Goal: Task Accomplishment & Management: Complete application form

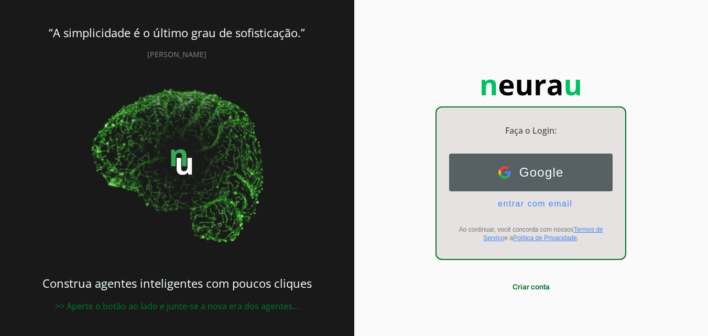
click at [535, 175] on span "Google" at bounding box center [537, 172] width 53 height 15
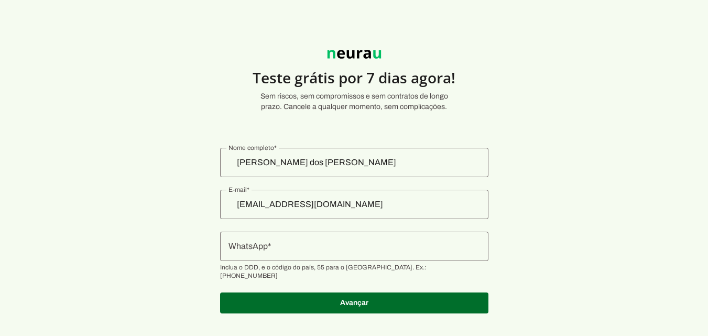
click at [311, 246] on input "WhatsApp" at bounding box center [354, 246] width 252 height 13
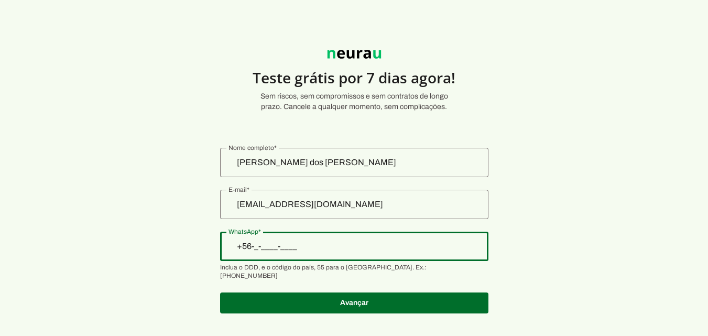
type input "+5__-___-____"
click at [314, 248] on input "WhatsApp" at bounding box center [354, 246] width 252 height 13
click at [314, 247] on input "WhatsApp" at bounding box center [354, 246] width 252 height 13
type input "[PHONE_NUMBER]"
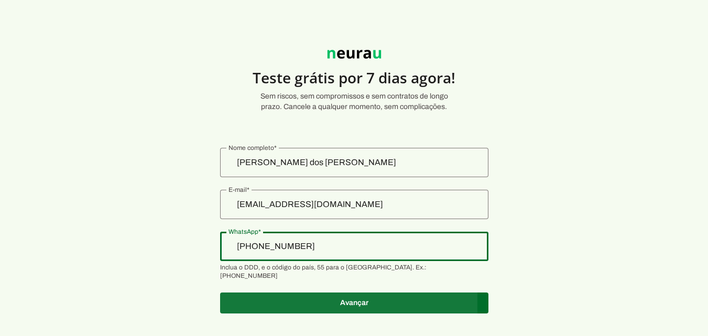
type md-outlined-text-field "[PHONE_NUMBER]"
click at [364, 293] on span at bounding box center [354, 302] width 268 height 25
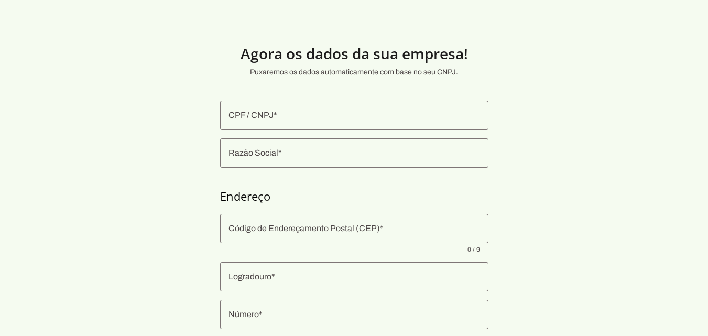
click at [310, 112] on input "CPF / CNPJ" at bounding box center [354, 115] width 252 height 13
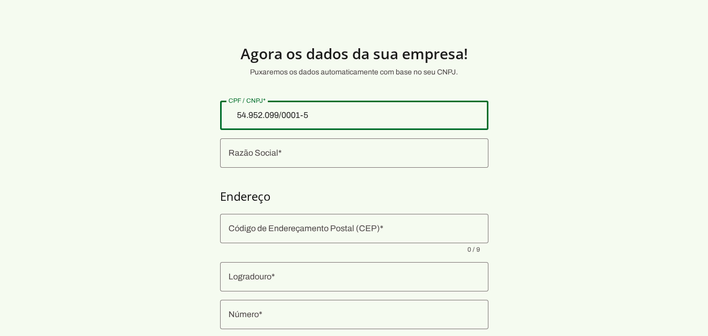
type input "54.952.099/0001-50"
type md-outlined-text-field "54.952.099/0001-50"
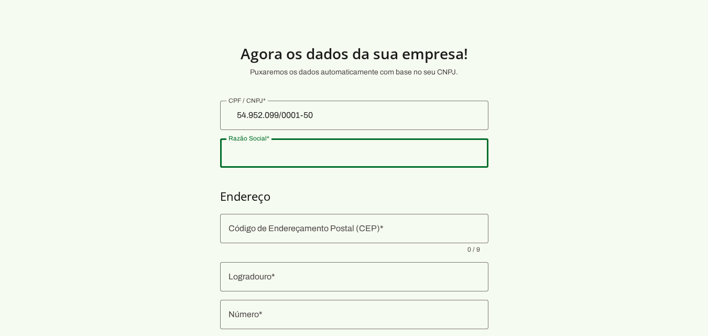
scroll to position [52, 0]
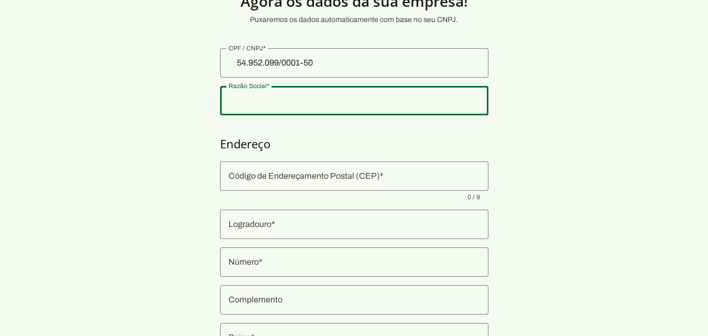
type input "54.952.099 [PERSON_NAME] DOS [PERSON_NAME]"
type input "15047-316"
type input "[PERSON_NAME] [PERSON_NAME]"
type input "225"
type input "Residencial [US_STATE]"
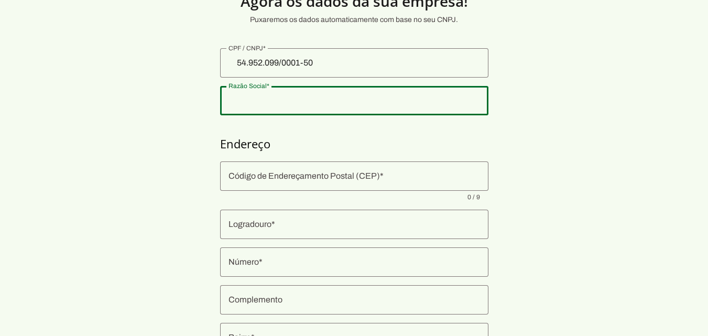
type input "[GEOGRAPHIC_DATA][PERSON_NAME]"
type input "SP"
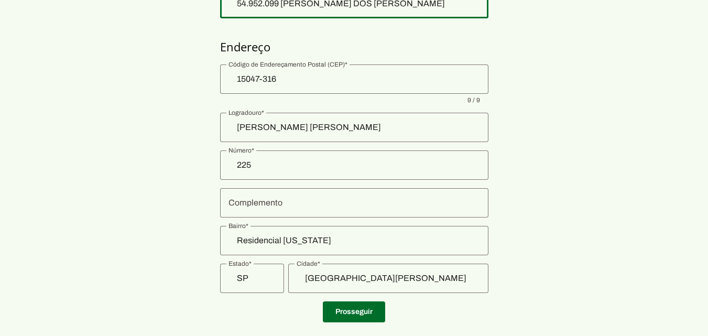
scroll to position [169, 0]
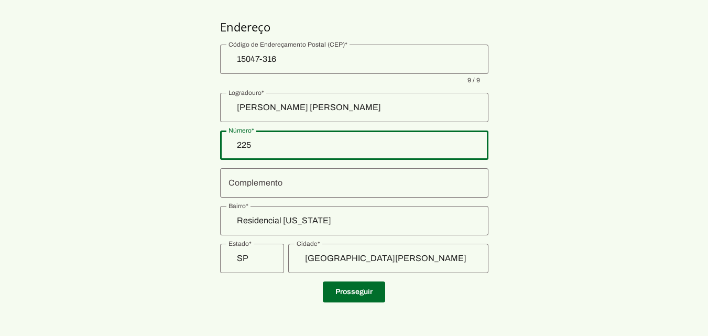
drag, startPoint x: 270, startPoint y: 150, endPoint x: 224, endPoint y: 150, distance: 46.1
click at [224, 150] on div "225" at bounding box center [354, 144] width 268 height 29
click at [513, 195] on section "Agora os dados da sua empresa! Puxaremos os dados automaticamente com base no s…" at bounding box center [354, 83] width 708 height 455
type input "136"
type md-outlined-text-field "136"
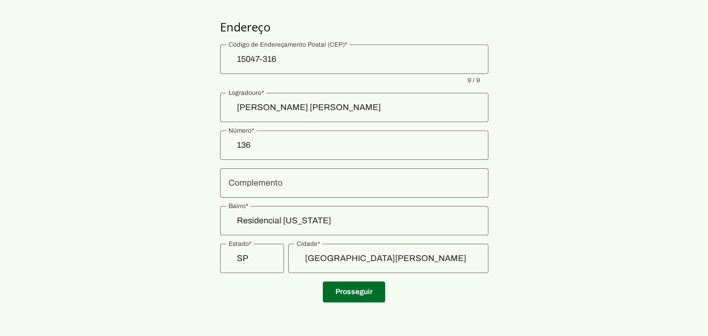
click at [550, 186] on section "Agora os dados da sua empresa! Puxaremos os dados automaticamente com base no s…" at bounding box center [354, 83] width 708 height 455
click at [352, 289] on span at bounding box center [354, 291] width 62 height 25
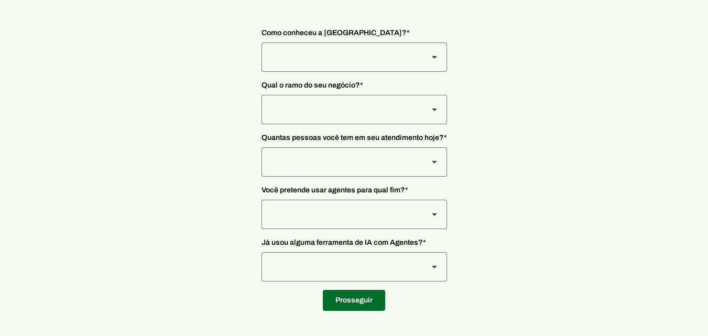
scroll to position [81, 0]
click at [420, 58] on div at bounding box center [354, 56] width 186 height 29
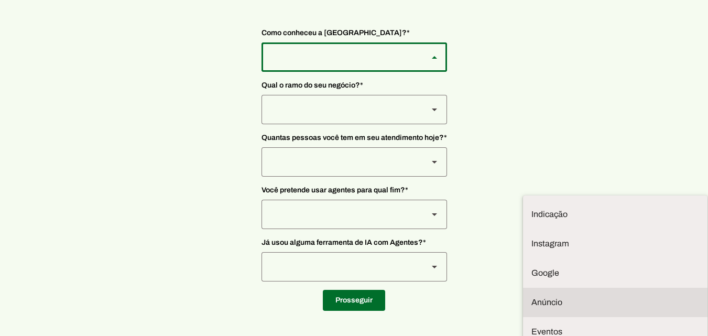
click at [531, 208] on slot at bounding box center [615, 214] width 168 height 13
type md-outlined-select "Jn4cEBk3nhuIGOgHGmMQ"
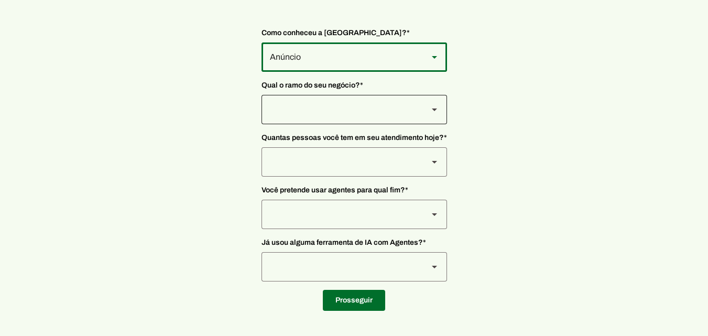
click at [419, 72] on div at bounding box center [354, 56] width 186 height 29
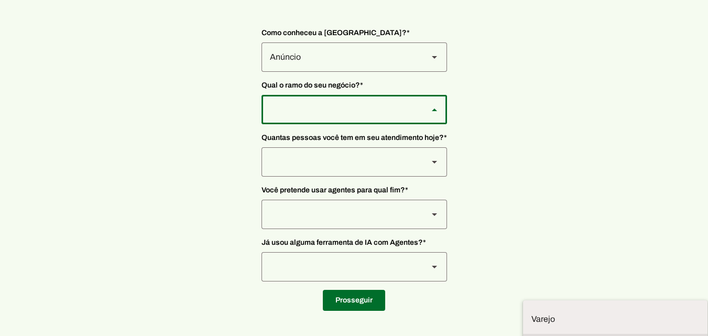
click at [0, 0] on md-item "Tecnologia" at bounding box center [0, 0] width 0 height 0
type md-outlined-select "yMXRdQFYaeQlqGHqqohr"
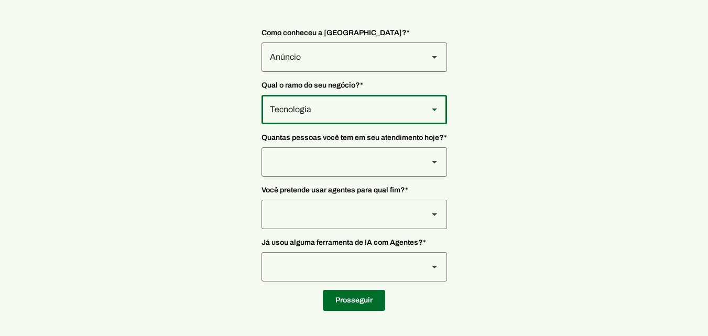
click at [433, 63] on slot at bounding box center [434, 57] width 13 height 13
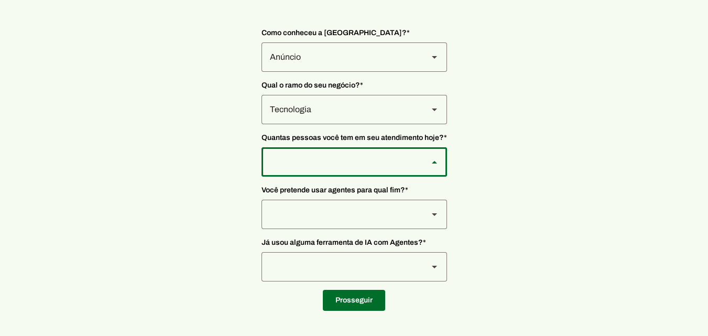
click at [0, 0] on slot at bounding box center [0, 0] width 0 height 0
type md-outlined-select "yHmeUixsC5IlBgFUkJwN"
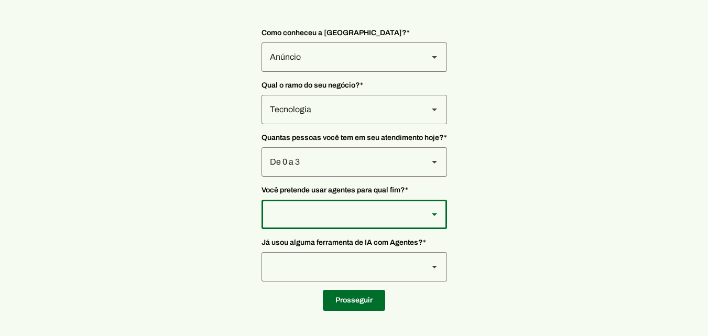
click at [435, 59] on polygon at bounding box center [434, 57] width 5 height 3
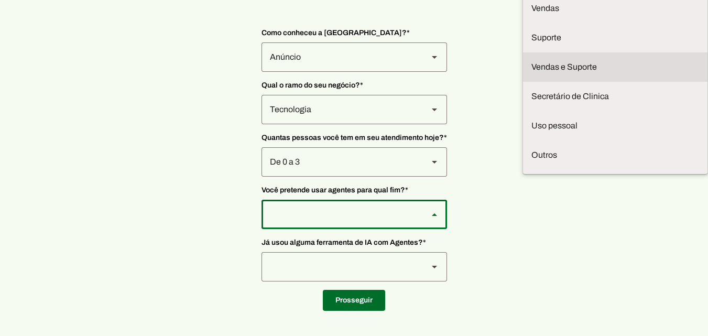
click at [0, 0] on slot "Vendas e Suporte" at bounding box center [0, 0] width 0 height 0
type md-outlined-select "LGV6UAW7vmmJy71KmeMz"
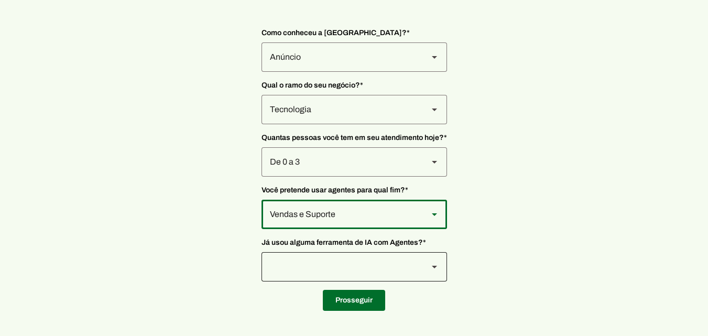
click at [427, 72] on div at bounding box center [434, 56] width 25 height 29
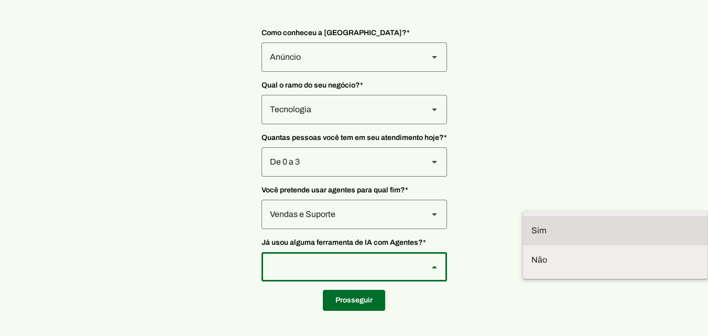
click at [0, 0] on slot at bounding box center [0, 0] width 0 height 0
type md-outlined-select "VW4vzTVOoC6mj29ueI2H"
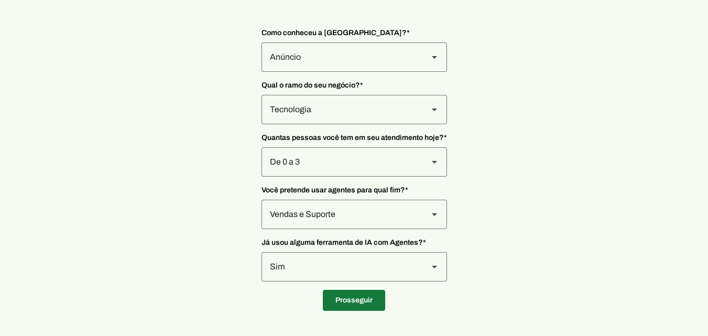
click at [358, 302] on span at bounding box center [354, 300] width 62 height 25
